Goal: Task Accomplishment & Management: Manage account settings

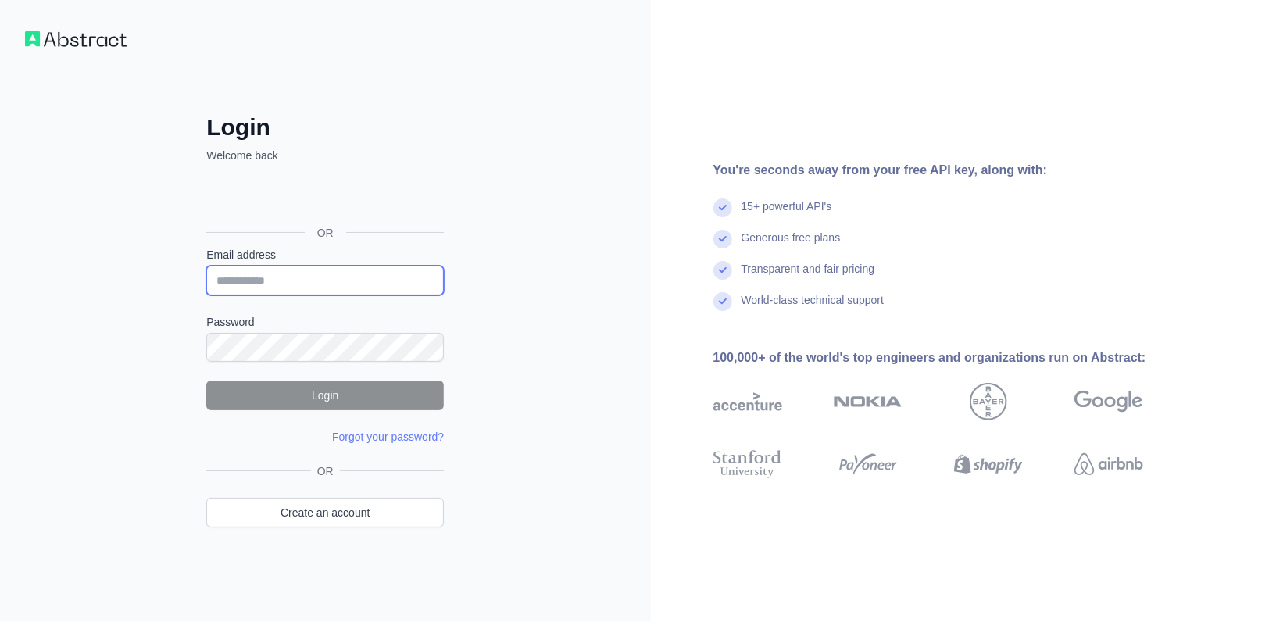
click at [272, 290] on input "Email address" at bounding box center [325, 281] width 238 height 30
type input "**********"
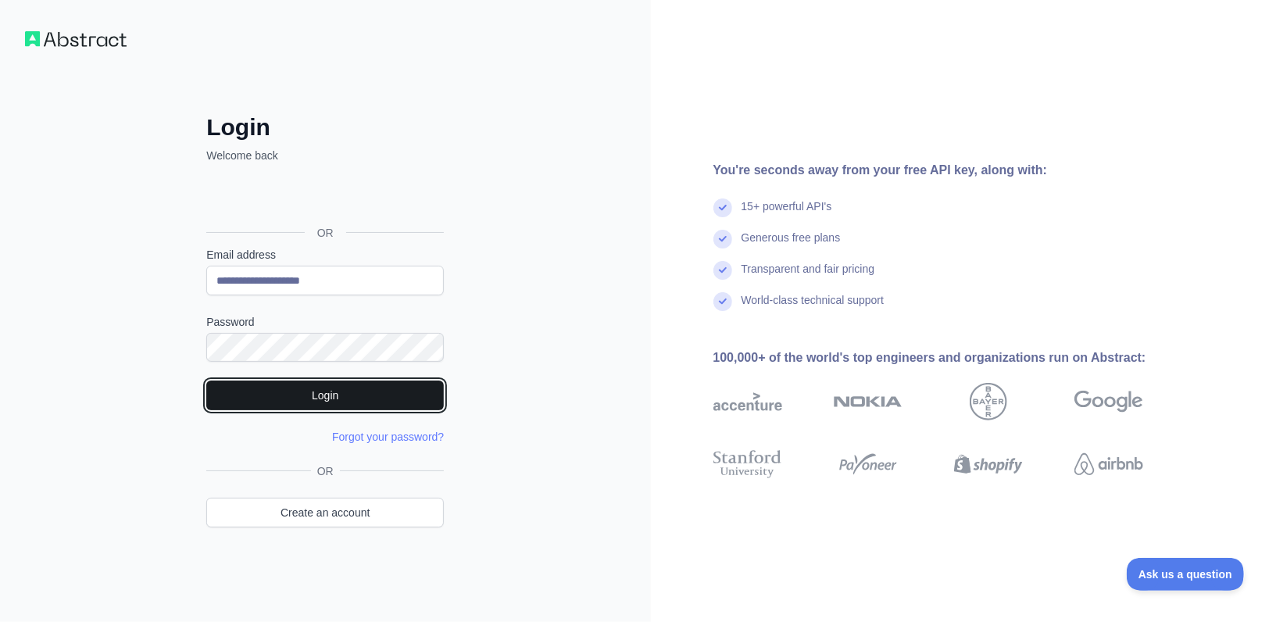
click at [322, 392] on button "Login" at bounding box center [325, 396] width 238 height 30
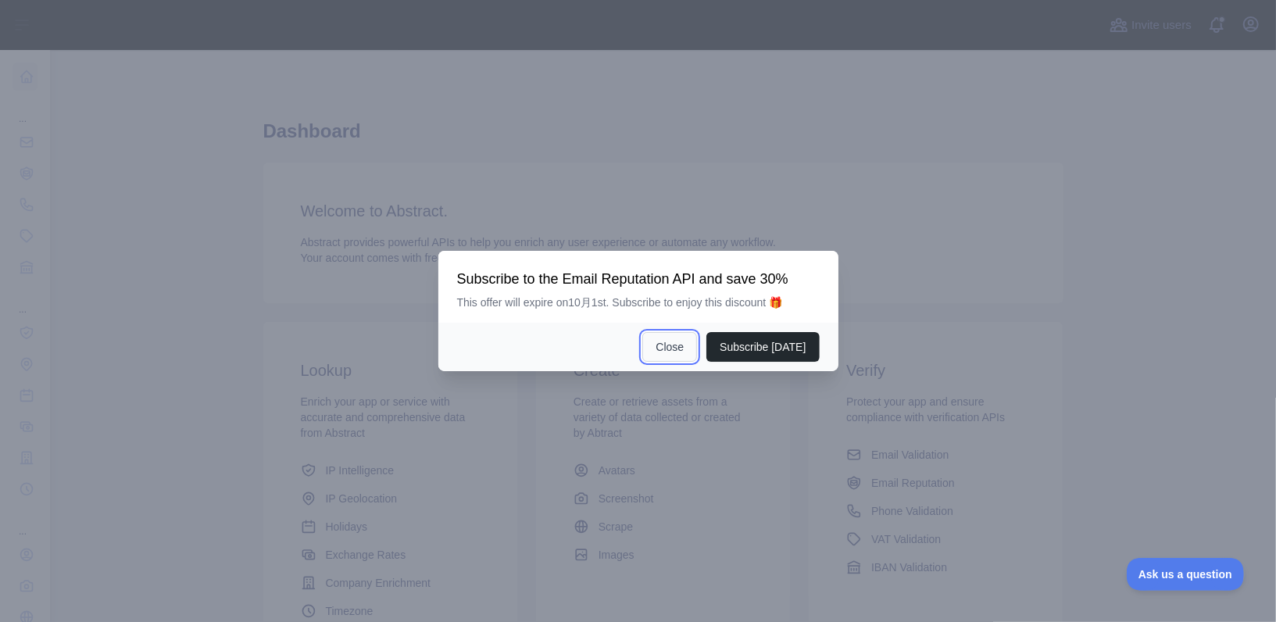
click at [668, 350] on button "Close" at bounding box center [669, 347] width 55 height 30
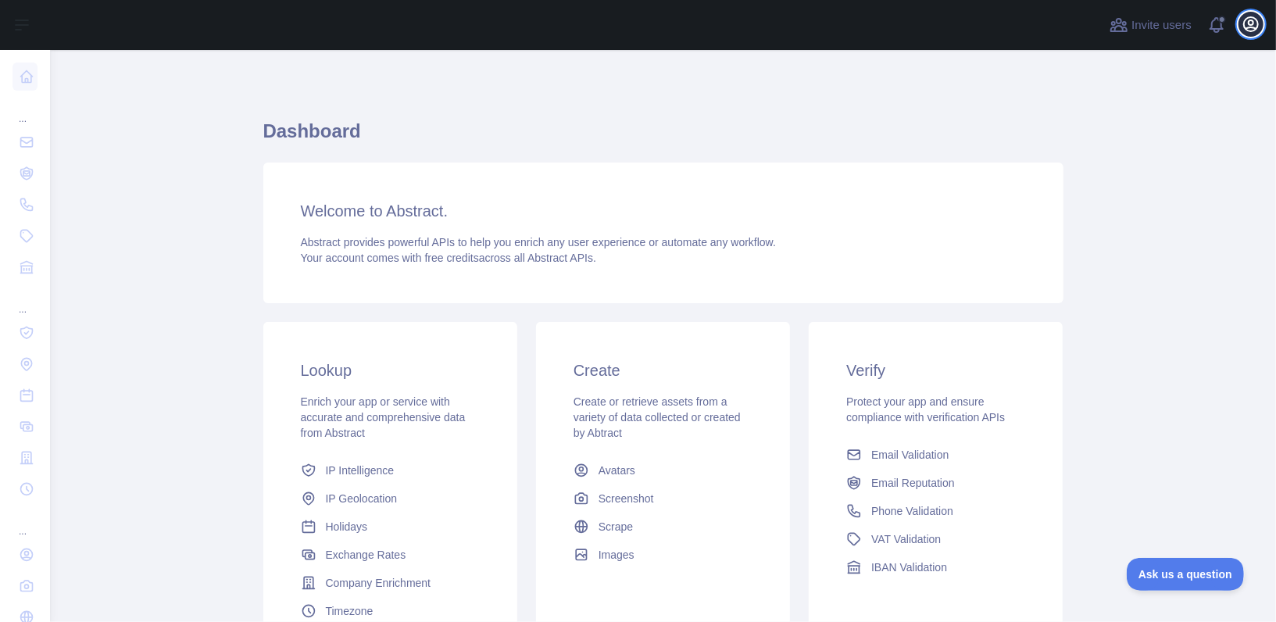
click at [1244, 25] on icon "button" at bounding box center [1251, 24] width 14 height 14
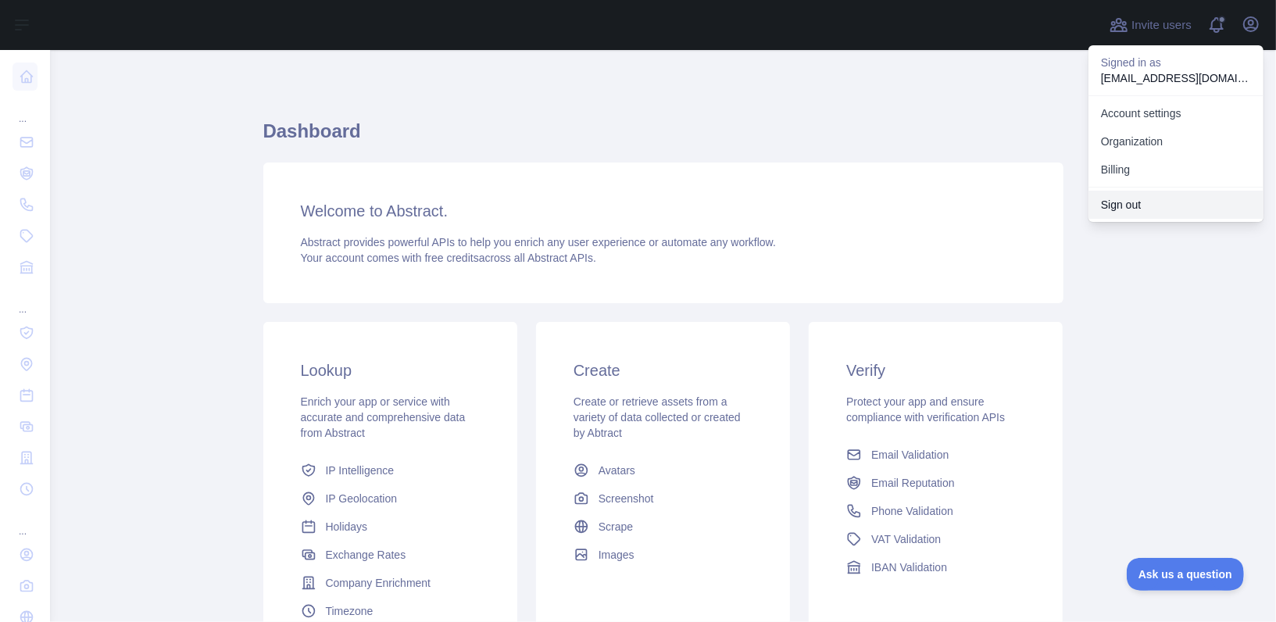
click at [1135, 208] on button "Sign out" at bounding box center [1176, 205] width 175 height 28
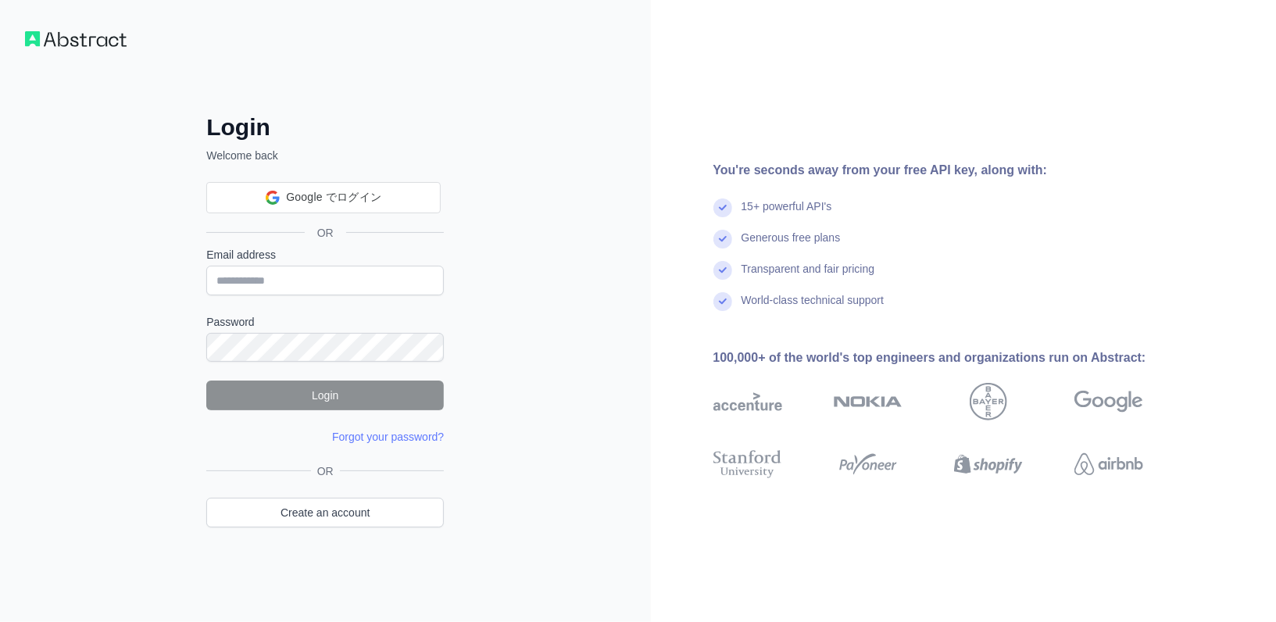
click at [317, 302] on form "Email address Password Login Forgot your password? Please try again We've sent …" at bounding box center [325, 346] width 238 height 198
click at [312, 284] on input "Email address" at bounding box center [325, 281] width 238 height 30
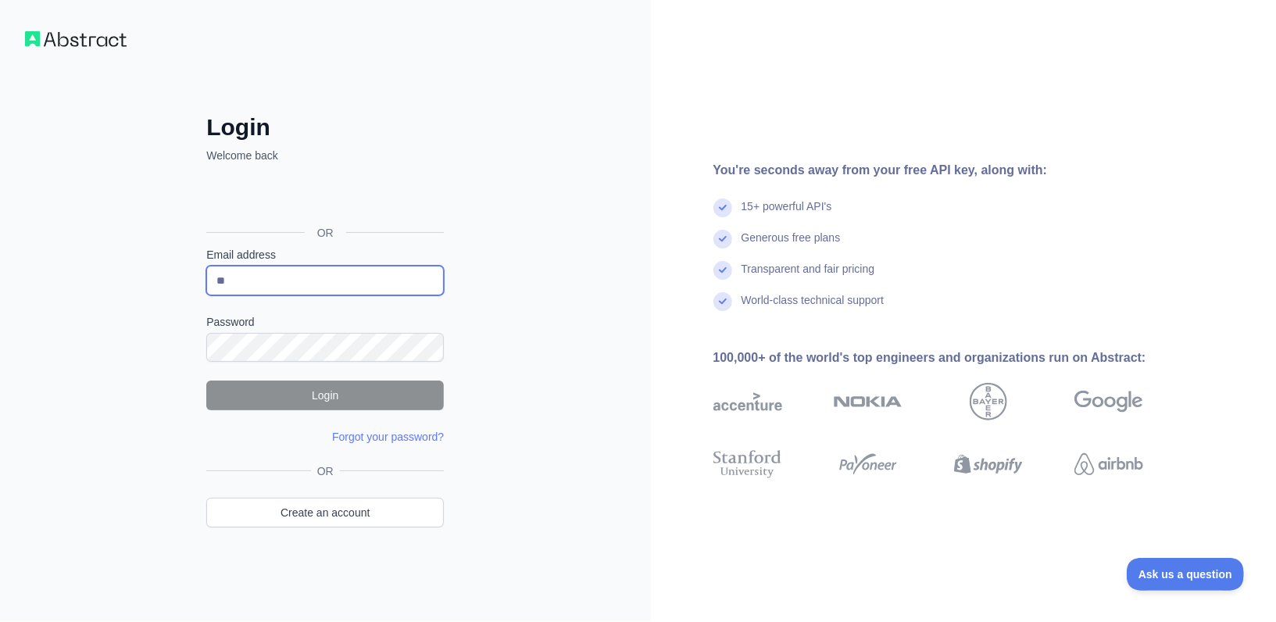
type input "*"
type input "**********"
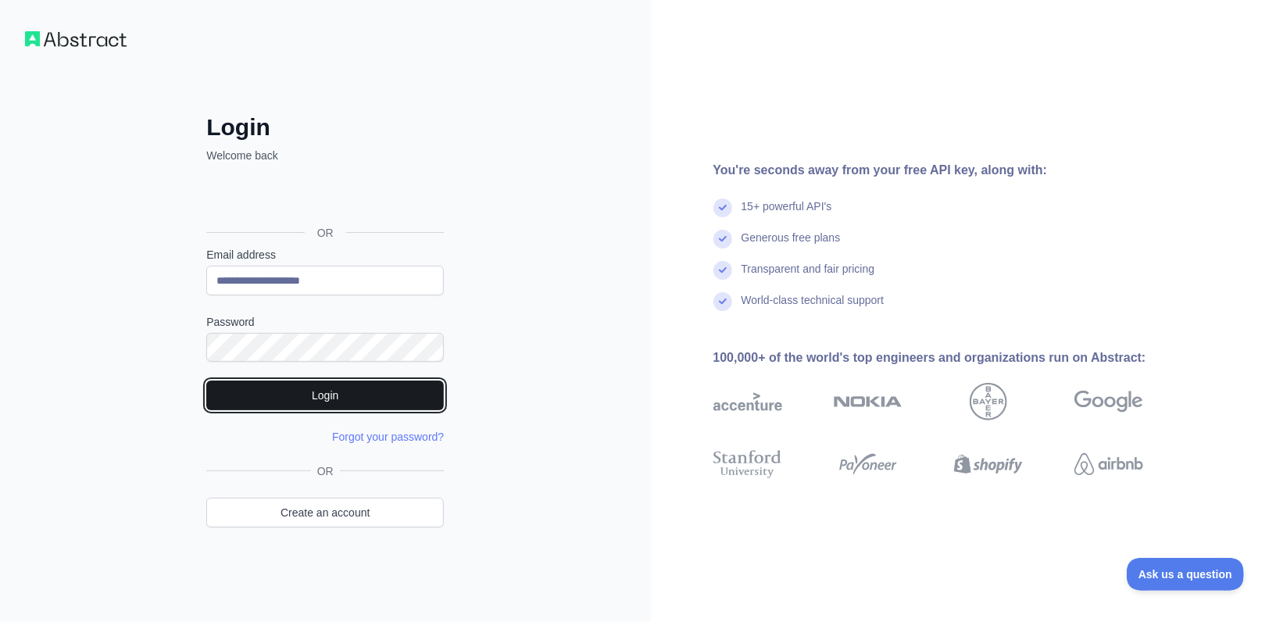
click at [243, 382] on button "Login" at bounding box center [325, 396] width 238 height 30
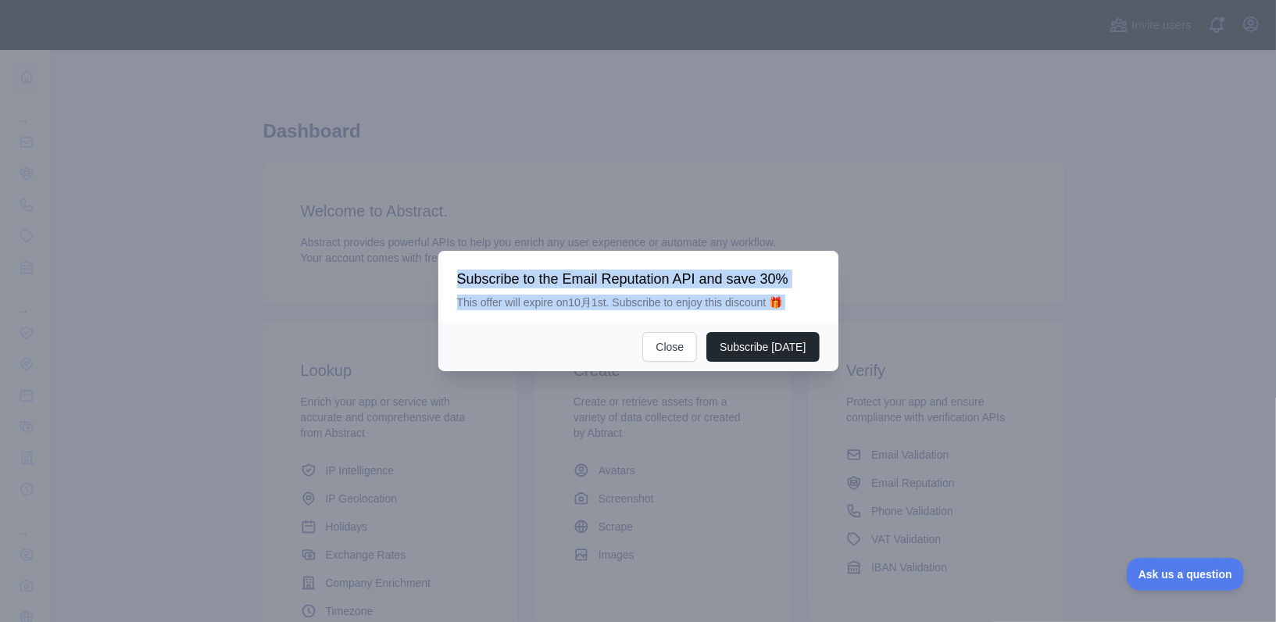
drag, startPoint x: 460, startPoint y: 279, endPoint x: 817, endPoint y: 309, distance: 358.4
click at [817, 309] on div "Subscribe to the Email Reputation API and save 30% This offer will expire on 10…" at bounding box center [638, 290] width 363 height 41
